Goal: Task Accomplishment & Management: Complete application form

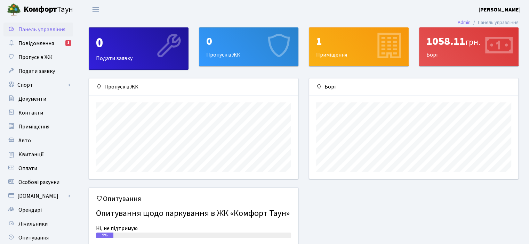
scroll to position [100, 209]
click at [33, 46] on span "Повідомлення" at bounding box center [35, 44] width 35 height 8
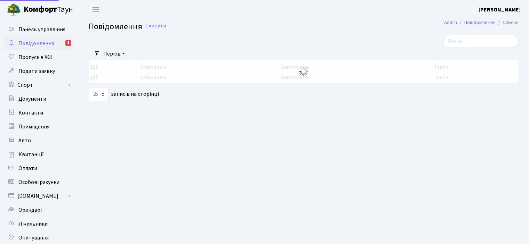
select select "25"
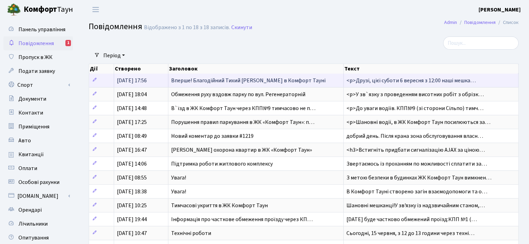
click at [179, 79] on span "Вперше! Благодійний Тихий [PERSON_NAME] в Комфорт Тауні" at bounding box center [248, 81] width 154 height 8
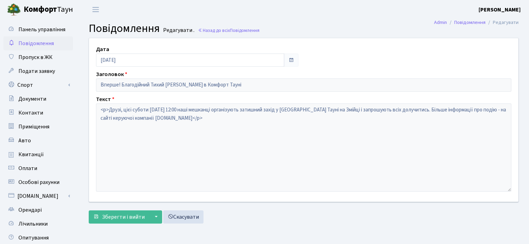
click at [41, 43] on span "Повідомлення" at bounding box center [35, 44] width 35 height 8
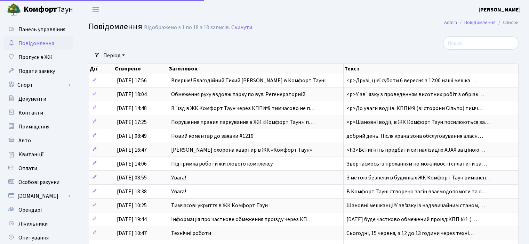
select select "25"
click at [24, 170] on span "Оплати" at bounding box center [27, 169] width 19 height 8
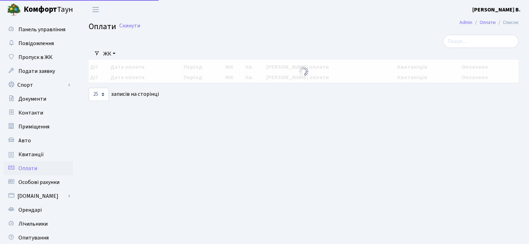
select select "25"
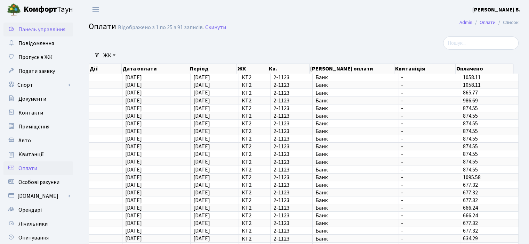
click at [38, 27] on span "Панель управління" at bounding box center [41, 30] width 47 height 8
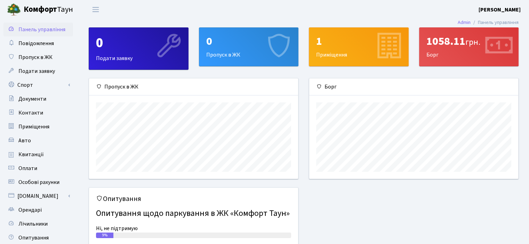
scroll to position [100, 209]
click at [29, 153] on span "Квитанції" at bounding box center [30, 155] width 25 height 8
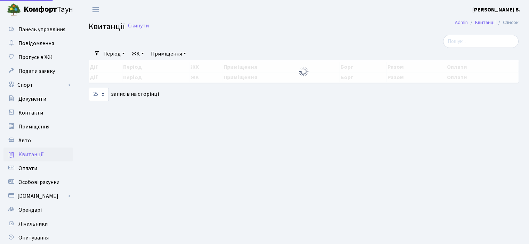
select select "25"
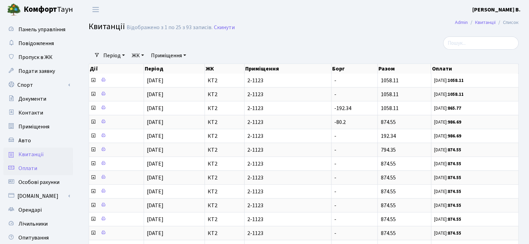
click at [27, 168] on span "Оплати" at bounding box center [27, 169] width 19 height 8
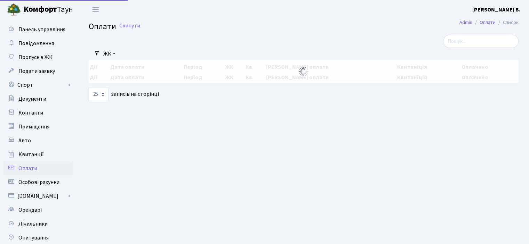
select select "25"
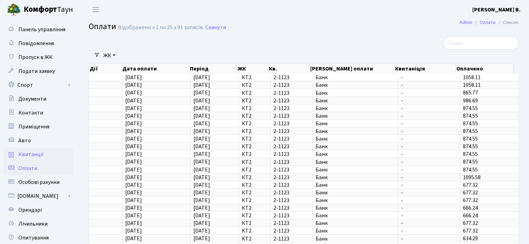
click at [32, 154] on span "Квитанції" at bounding box center [30, 155] width 25 height 8
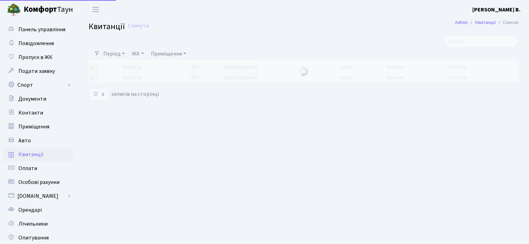
select select "25"
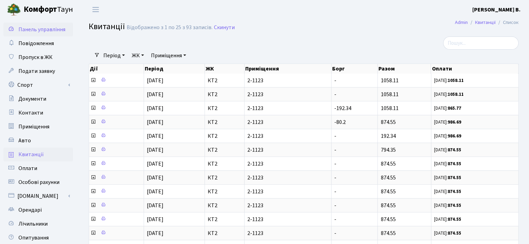
click at [35, 29] on span "Панель управління" at bounding box center [41, 30] width 47 height 8
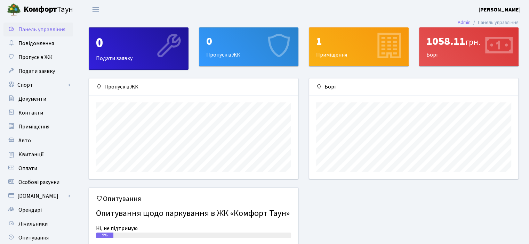
scroll to position [100, 209]
click at [40, 60] on span "Пропуск в ЖК" at bounding box center [35, 58] width 34 height 8
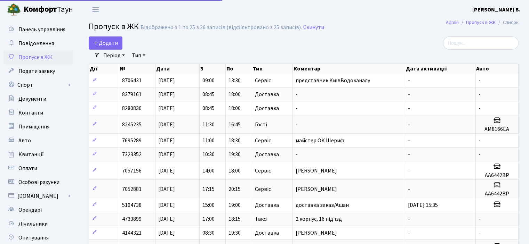
select select "25"
click at [104, 43] on span "Додати" at bounding box center [105, 43] width 25 height 8
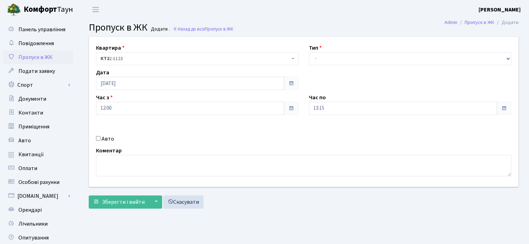
click at [504, 107] on span at bounding box center [504, 109] width 6 height 6
click at [501, 107] on span at bounding box center [503, 108] width 15 height 13
click at [332, 107] on input "13:15" at bounding box center [403, 108] width 188 height 13
click at [330, 131] on icon at bounding box center [327, 132] width 19 height 19
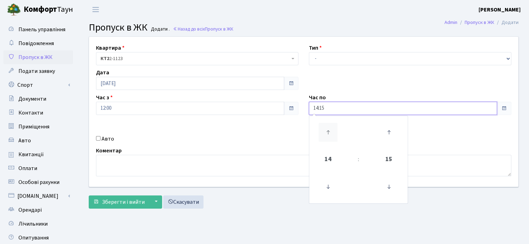
click at [330, 131] on icon at bounding box center [327, 132] width 19 height 19
click at [330, 130] on icon at bounding box center [327, 132] width 19 height 19
click at [388, 130] on icon at bounding box center [388, 132] width 19 height 19
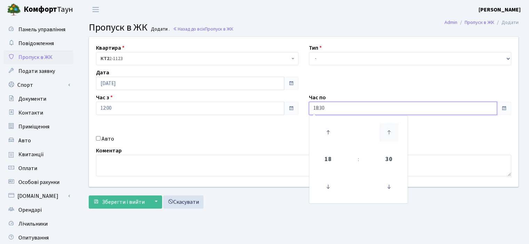
click at [388, 130] on icon at bounding box center [388, 132] width 19 height 19
click at [328, 131] on icon at bounding box center [327, 132] width 19 height 19
click at [387, 185] on icon at bounding box center [388, 187] width 19 height 19
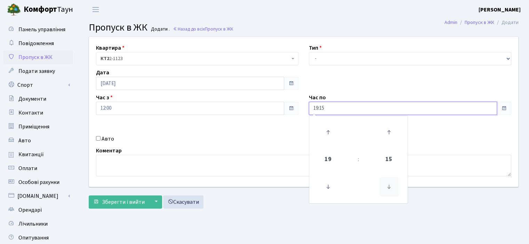
type input "19:00"
click at [436, 146] on div "Квартира <b>КТ2</b>&nbsp;&nbsp;&nbsp;2-1123 КТ2 2-1123 Тип - Доставка Таксі Гос…" at bounding box center [303, 112] width 439 height 150
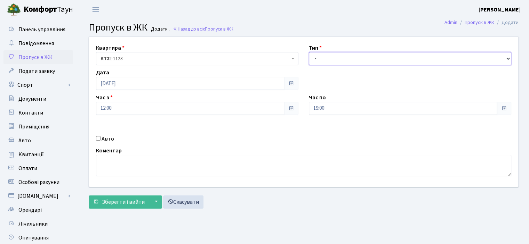
drag, startPoint x: 506, startPoint y: 57, endPoint x: 502, endPoint y: 58, distance: 3.5
click at [506, 57] on select "- Доставка Таксі Гості Сервіс" at bounding box center [410, 58] width 202 height 13
select select "1"
click at [309, 52] on select "- Доставка Таксі Гості Сервіс" at bounding box center [410, 58] width 202 height 13
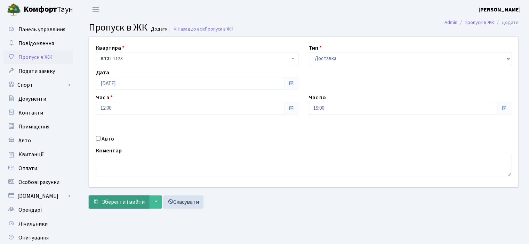
click at [137, 202] on span "Зберегти і вийти" at bounding box center [123, 202] width 43 height 8
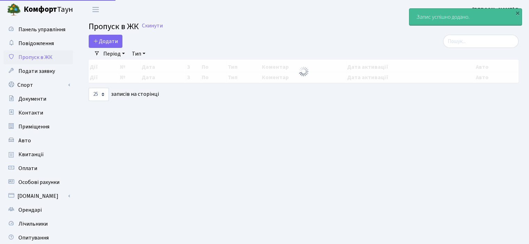
select select "25"
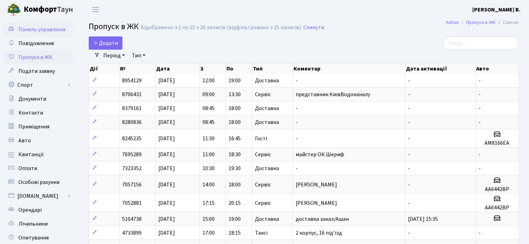
click at [46, 27] on span "Панель управління" at bounding box center [41, 30] width 47 height 8
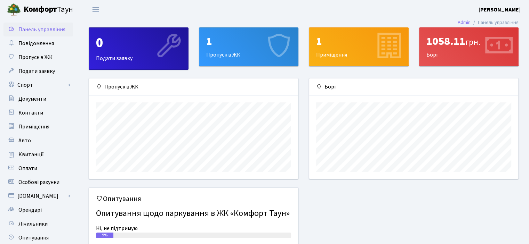
scroll to position [100, 209]
